Goal: Information Seeking & Learning: Check status

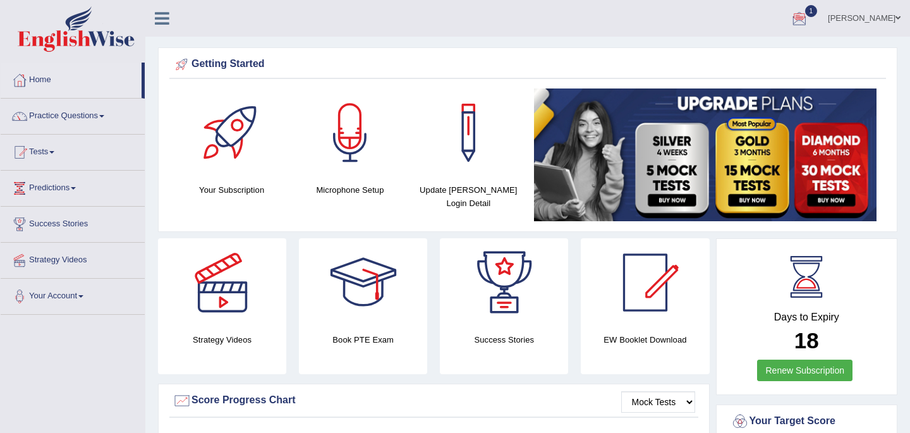
click at [806, 13] on span "1" at bounding box center [812, 11] width 13 height 12
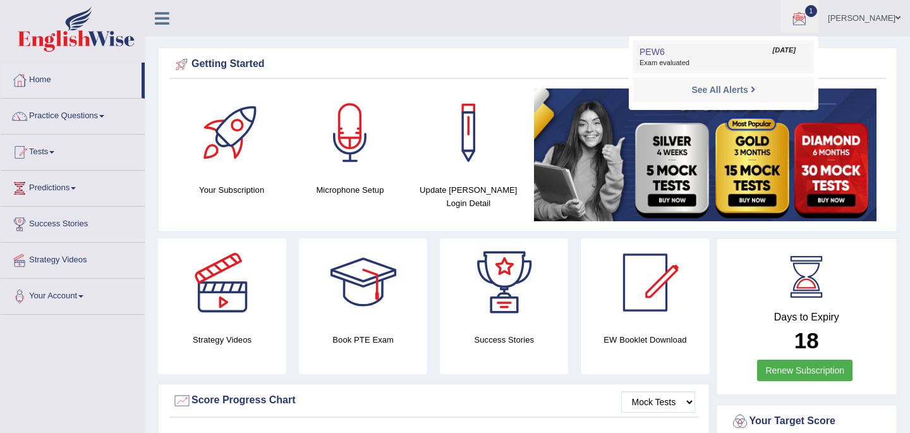
click at [640, 64] on span "Exam evaluated" at bounding box center [724, 63] width 168 height 10
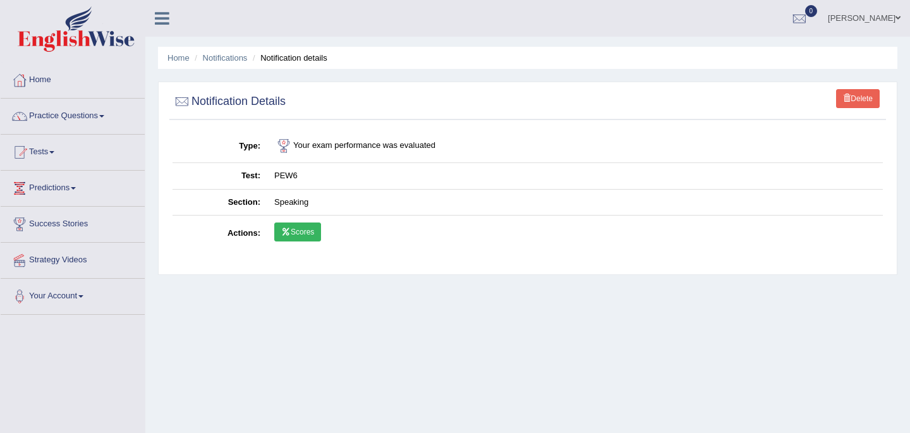
click at [306, 231] on link "Scores" at bounding box center [297, 232] width 47 height 19
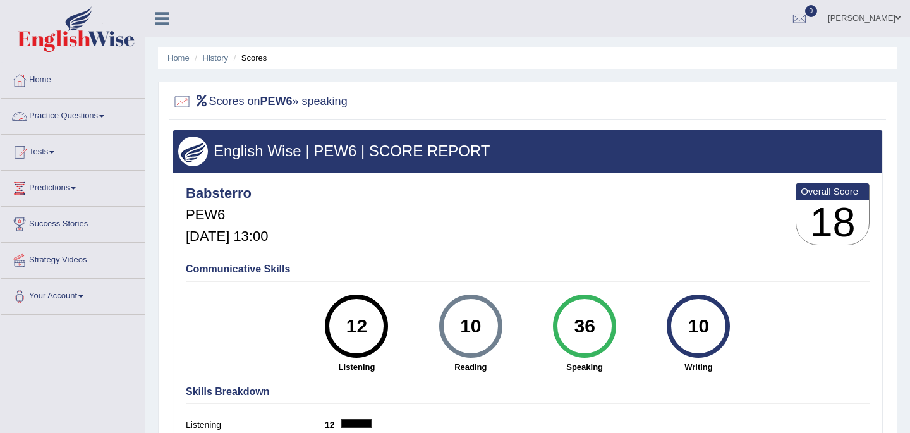
click at [63, 117] on link "Practice Questions" at bounding box center [73, 115] width 144 height 32
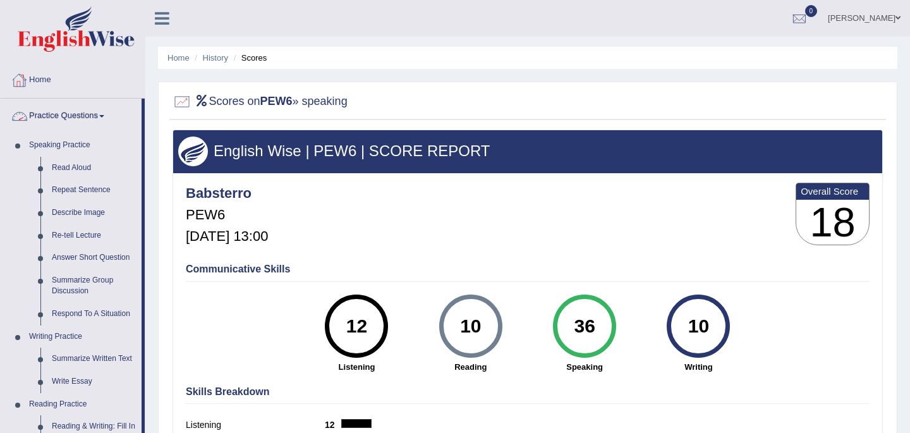
click at [46, 80] on link "Home" at bounding box center [73, 79] width 144 height 32
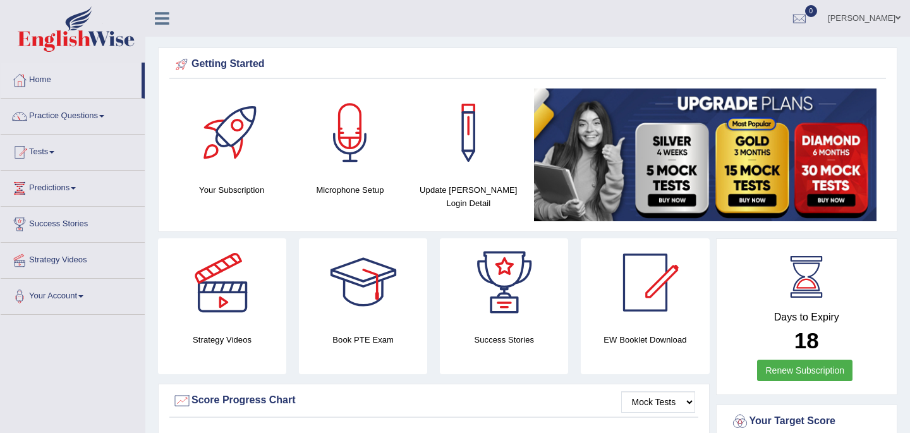
click at [52, 153] on link "Tests" at bounding box center [73, 151] width 144 height 32
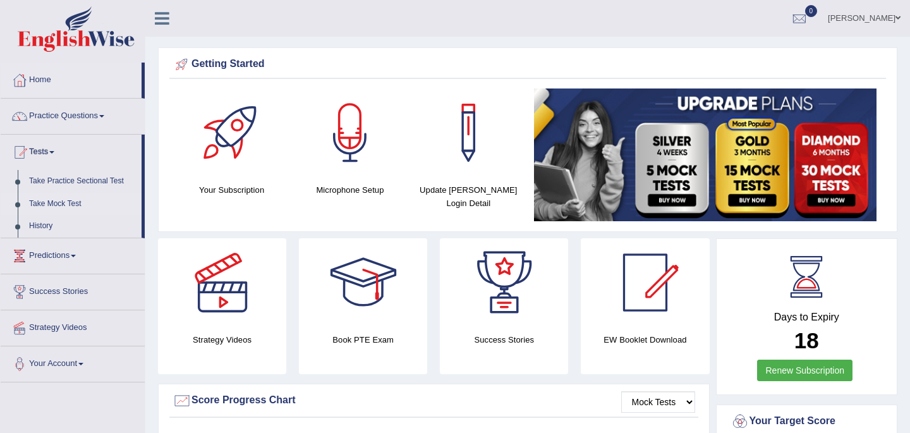
click at [64, 204] on link "Take Mock Test" at bounding box center [82, 204] width 118 height 23
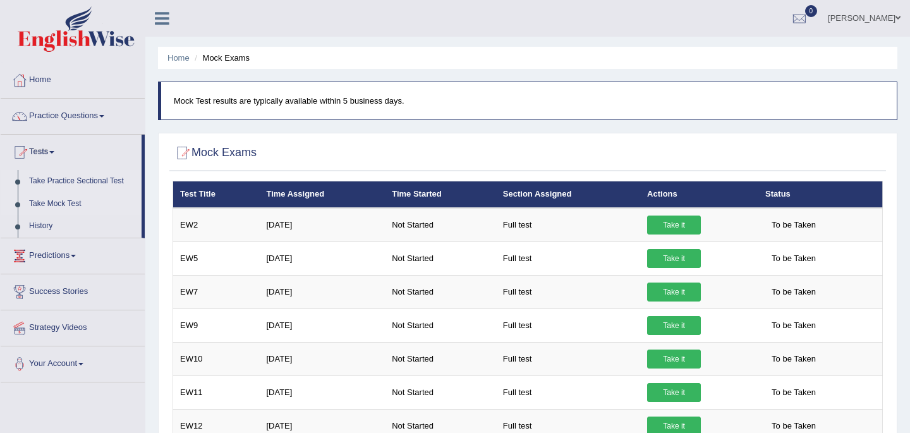
click at [59, 180] on link "Take Practice Sectional Test" at bounding box center [82, 181] width 118 height 23
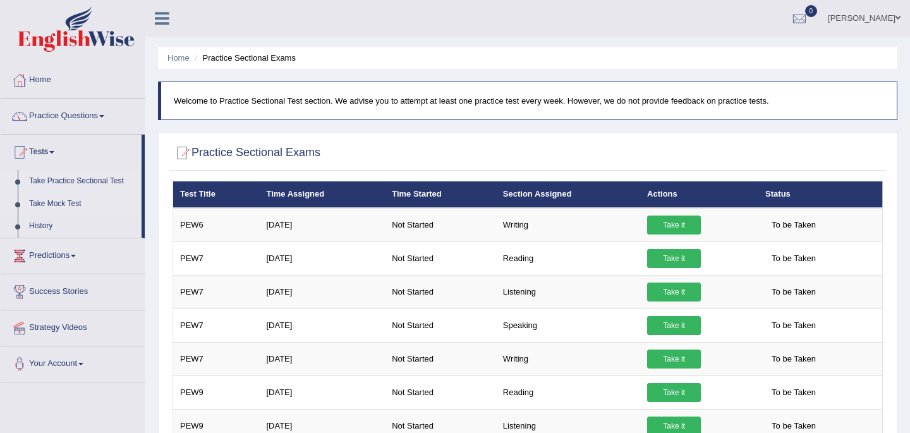
click at [60, 206] on link "Take Mock Test" at bounding box center [82, 204] width 118 height 23
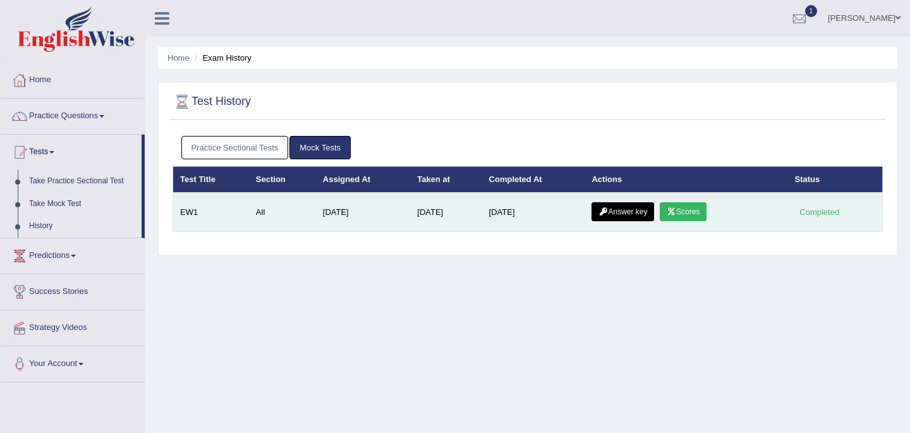
click at [687, 215] on link "Scores" at bounding box center [683, 211] width 47 height 19
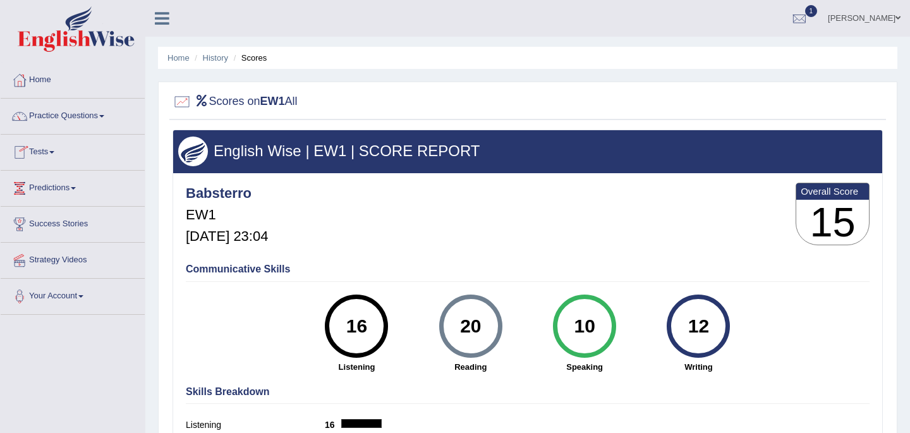
click at [51, 149] on link "Tests" at bounding box center [73, 151] width 144 height 32
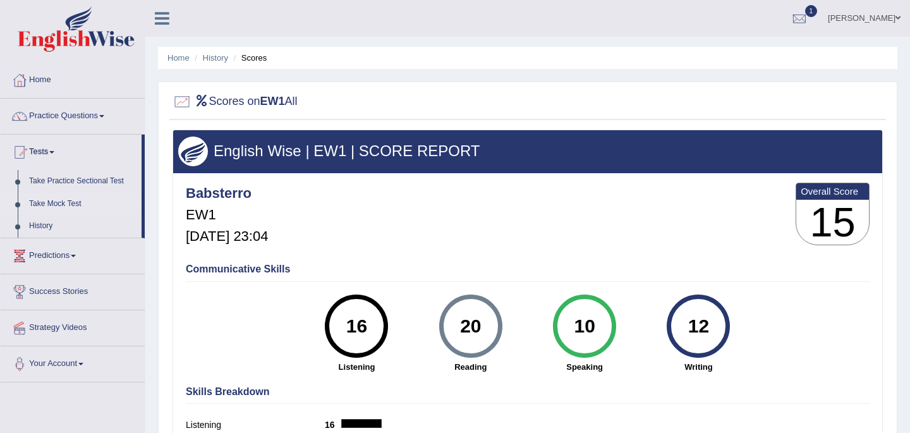
click at [51, 204] on link "Take Mock Test" at bounding box center [82, 204] width 118 height 23
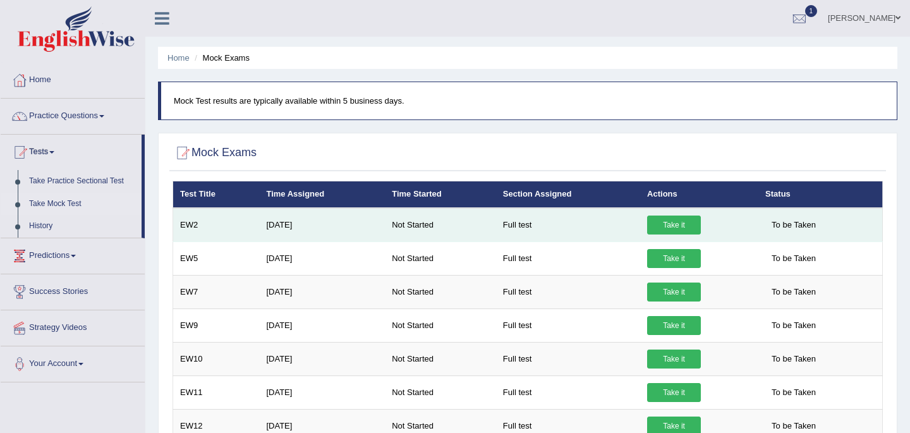
click at [676, 230] on link "Take it" at bounding box center [674, 225] width 54 height 19
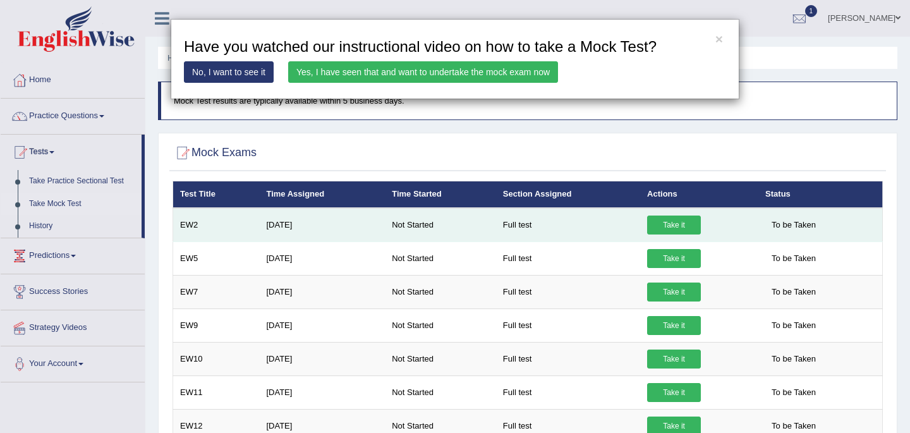
click at [676, 230] on div "× Have you watched our instructional video on how to take a Mock Test? No, I wa…" at bounding box center [455, 216] width 910 height 433
